Goal: Communication & Community: Share content

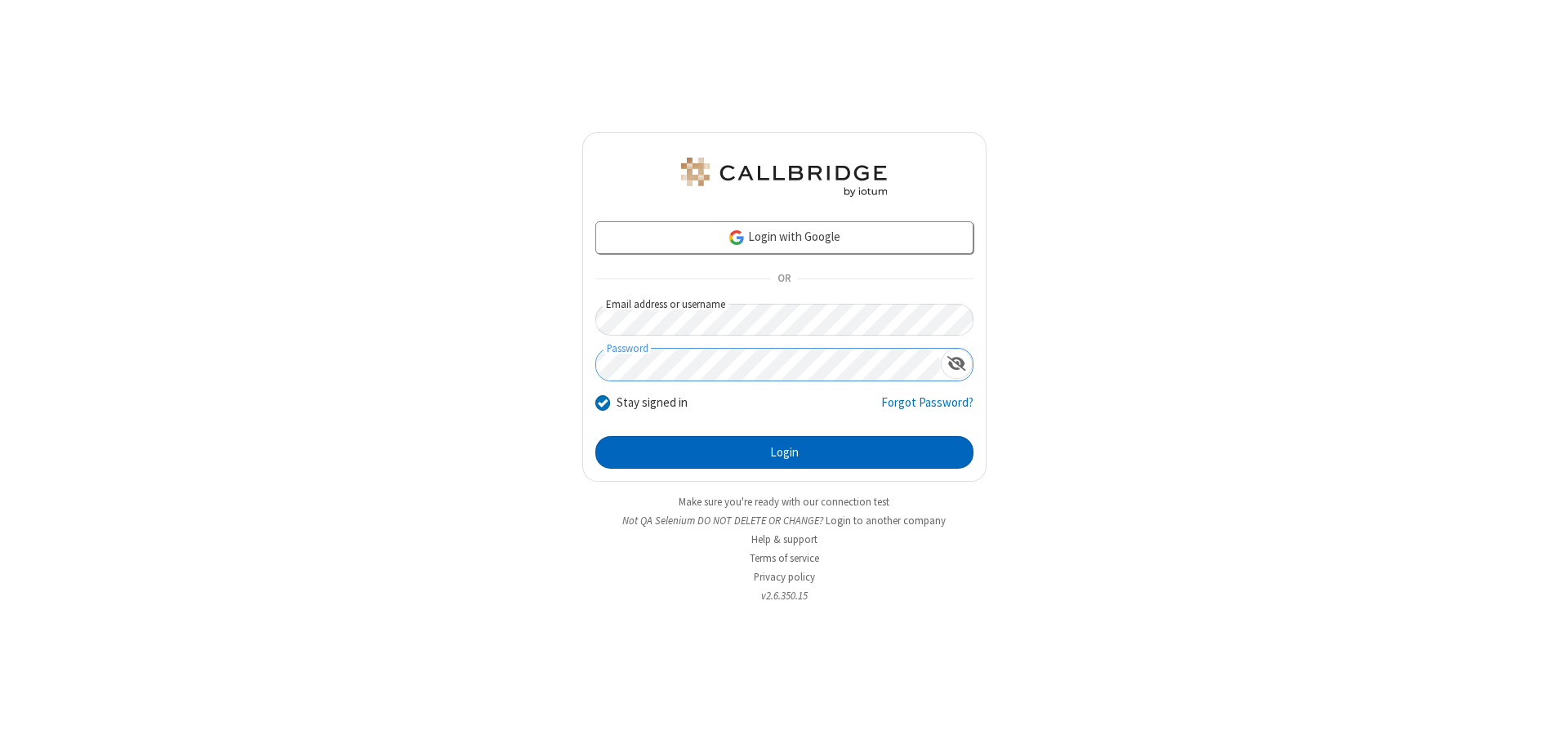
click at [784, 452] on button "Login" at bounding box center [784, 452] width 378 height 32
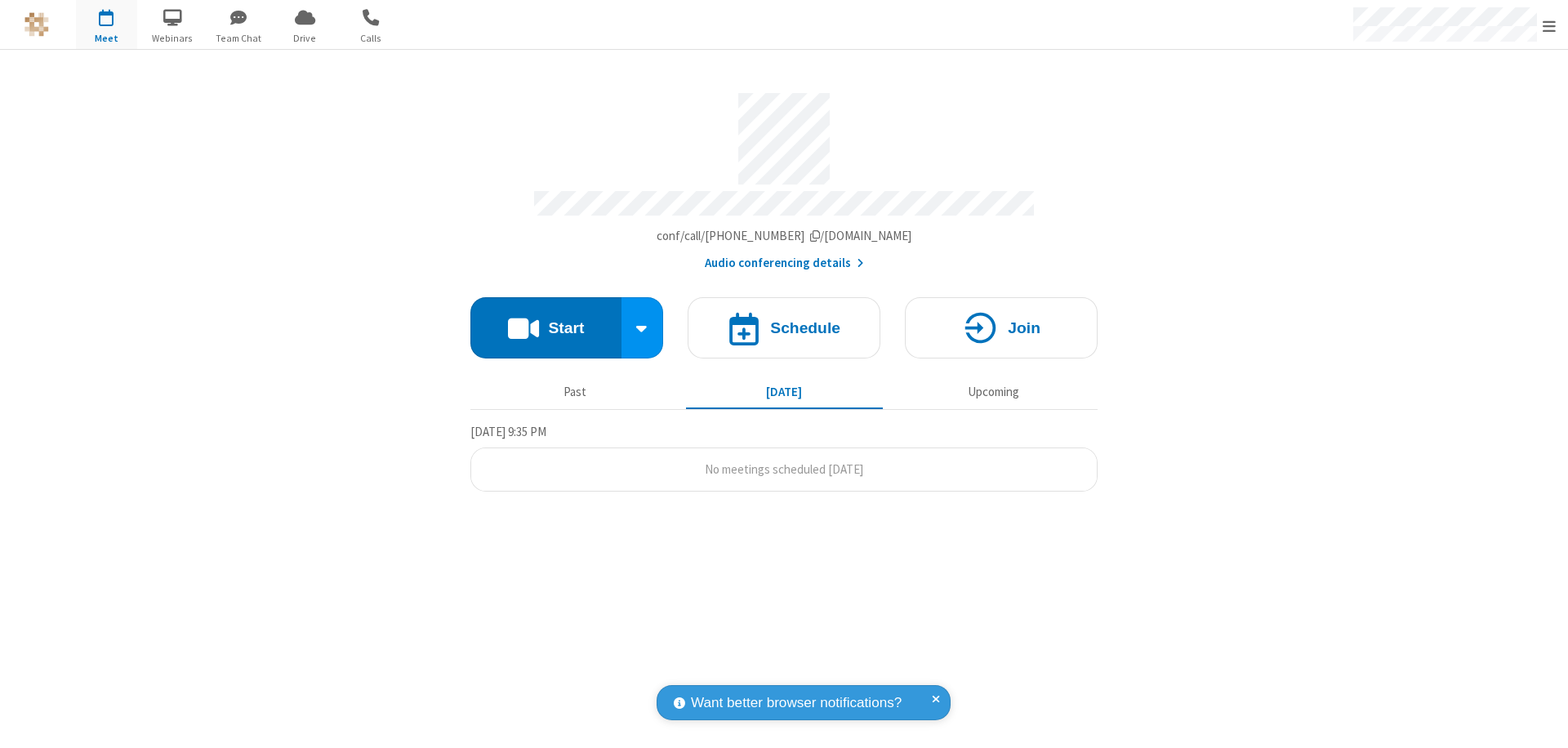
click at [546, 320] on button "Start" at bounding box center [546, 327] width 151 height 61
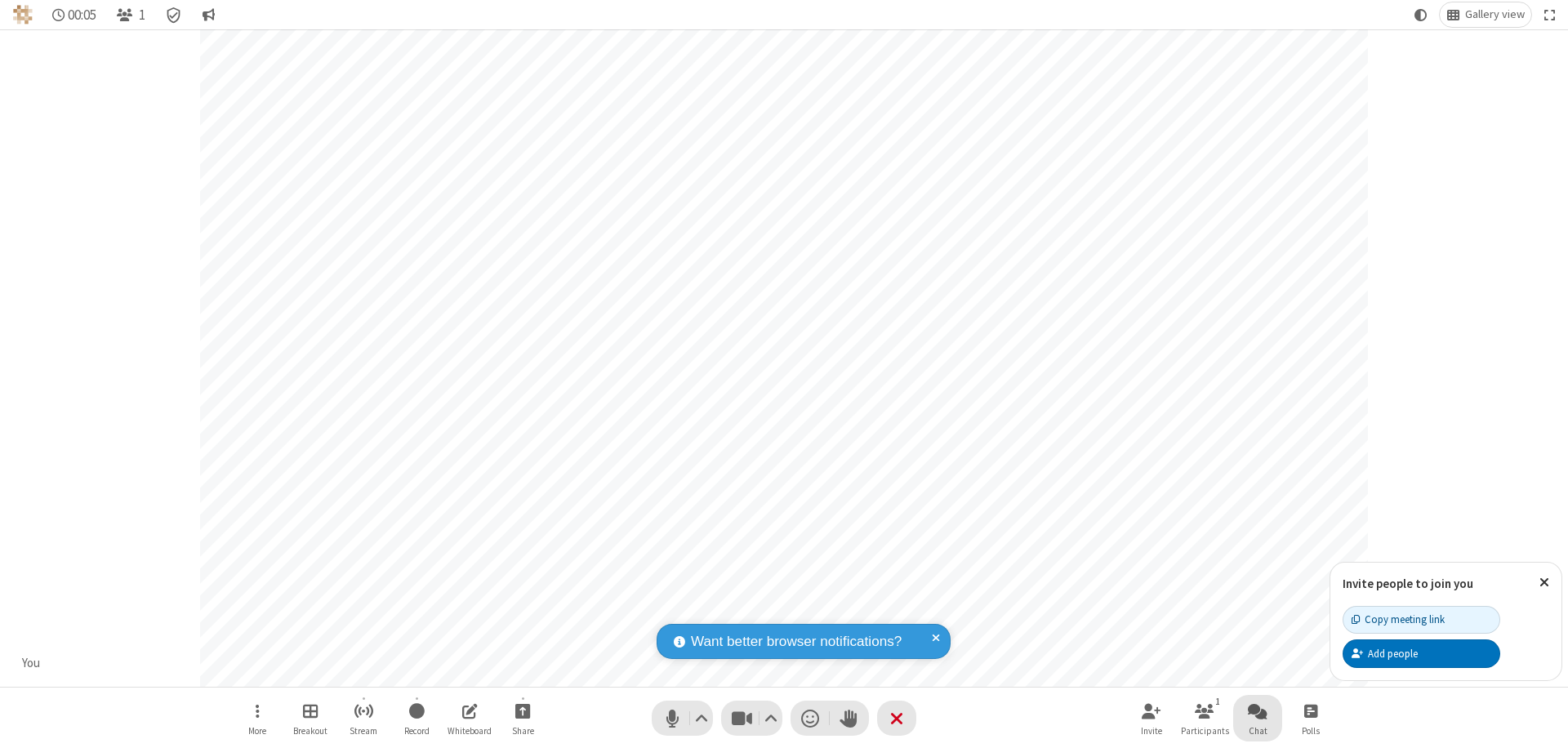
click at [1258, 710] on span "Open chat" at bounding box center [1258, 710] width 19 height 20
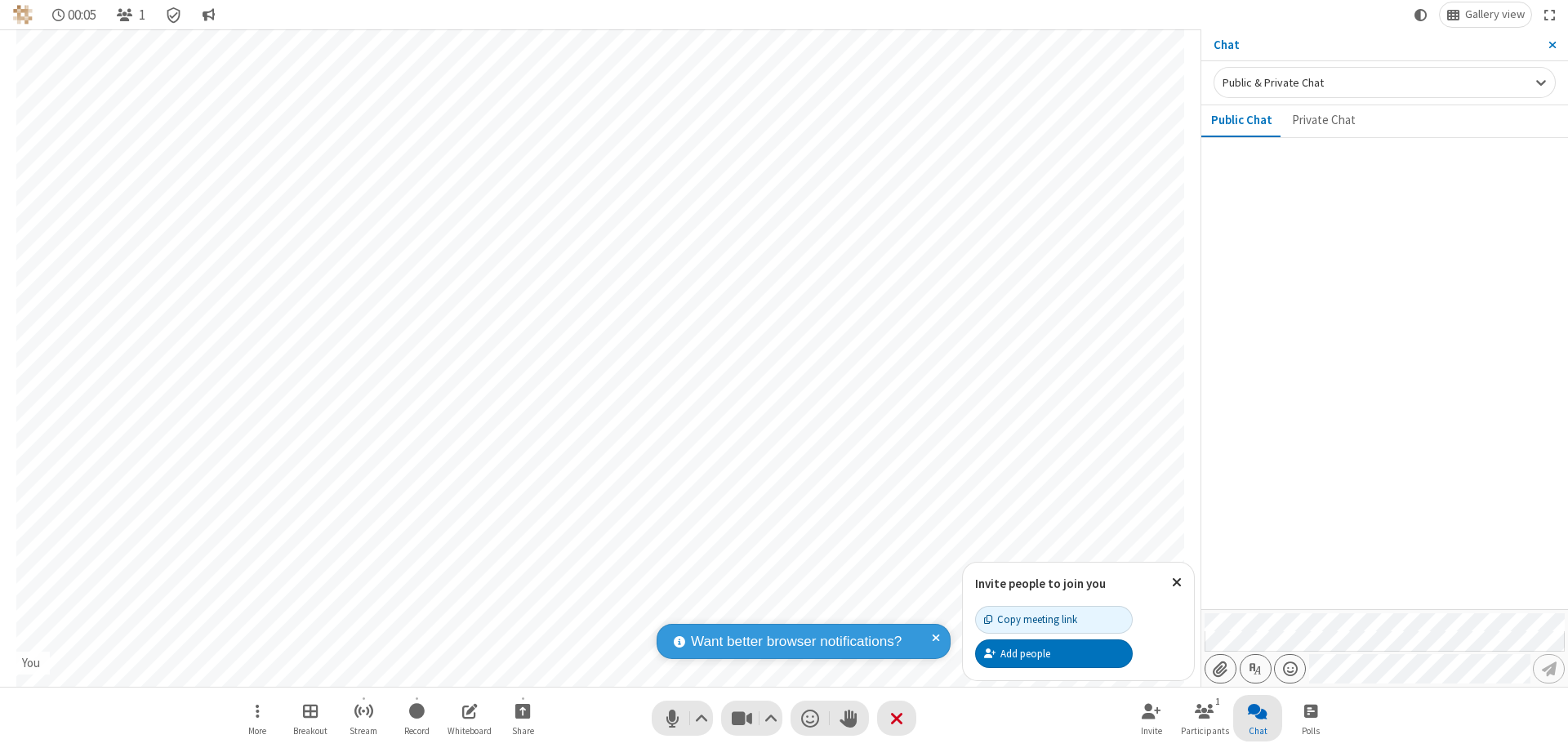
type input "C:\fakepath\doc_test.docx"
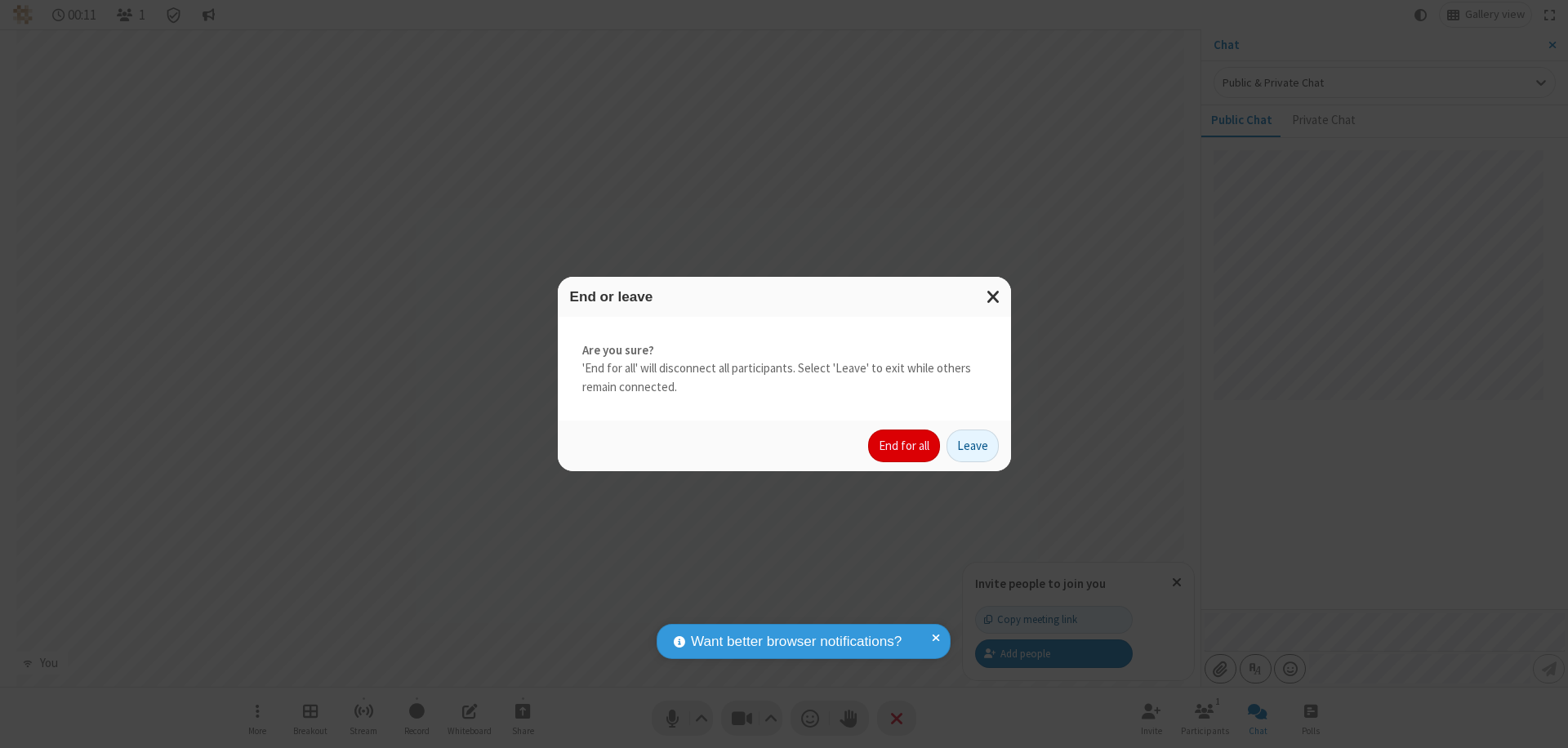
click at [905, 446] on button "End for all" at bounding box center [904, 445] width 72 height 32
